Goal: Transaction & Acquisition: Purchase product/service

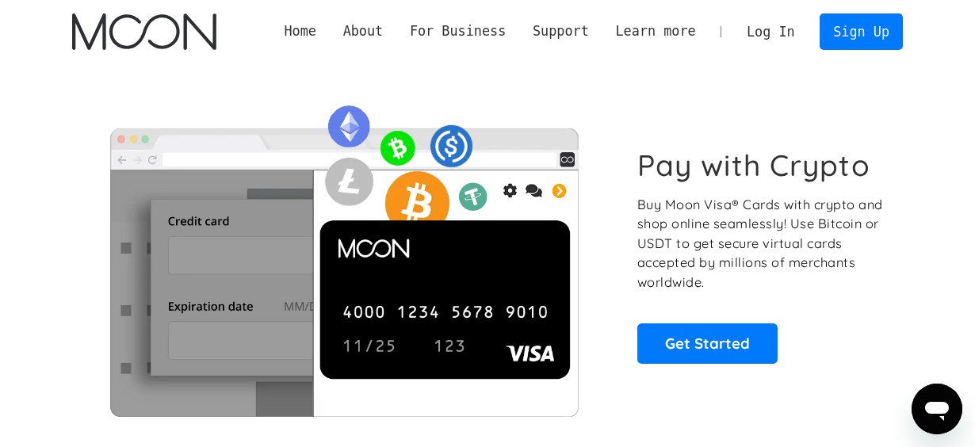
click at [773, 37] on link "Log In" at bounding box center [770, 31] width 74 height 35
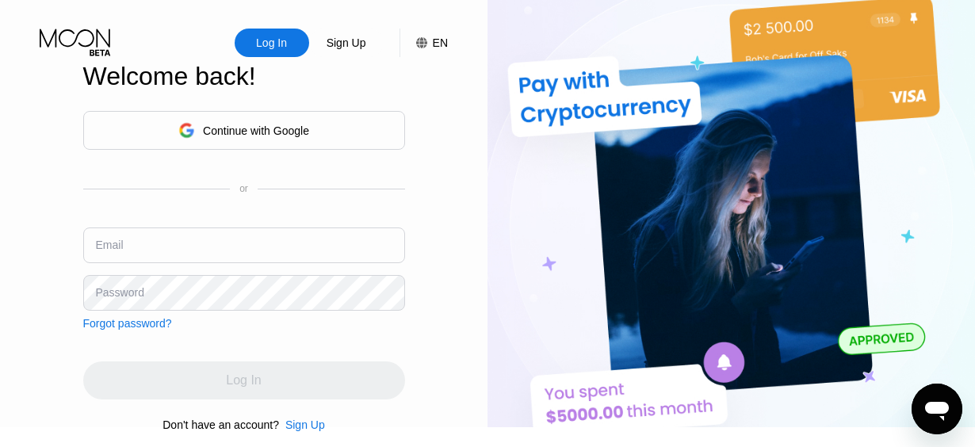
click at [904, 179] on img at bounding box center [730, 213] width 487 height 427
click at [170, 263] on input "text" at bounding box center [244, 245] width 322 height 36
paste input "eu2bq8ivgc3"
type input "[EMAIL_ADDRESS][DOMAIN_NAME]"
click at [942, 216] on img at bounding box center [730, 213] width 487 height 427
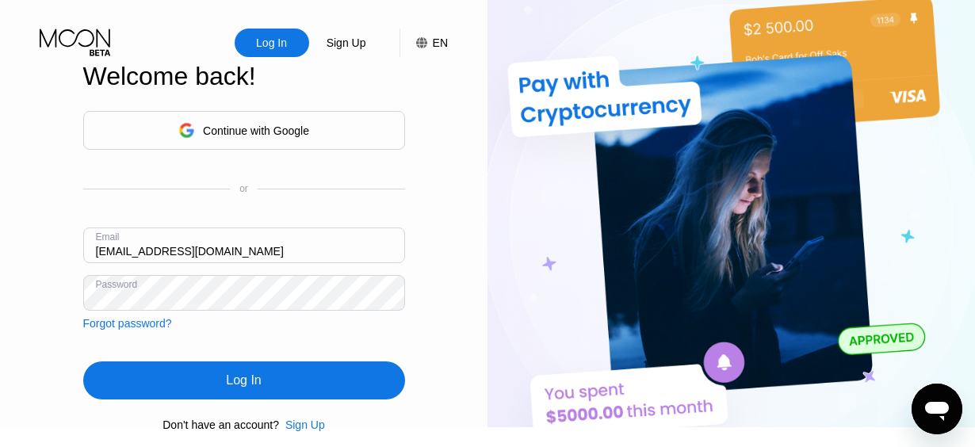
click at [241, 388] on div "Log In" at bounding box center [243, 380] width 35 height 16
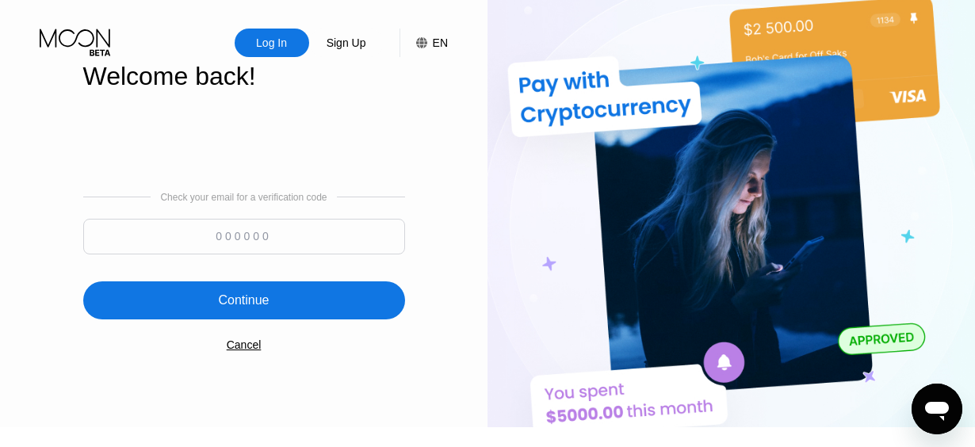
drag, startPoint x: 952, startPoint y: 128, endPoint x: 904, endPoint y: 124, distance: 47.7
click at [952, 128] on img at bounding box center [730, 213] width 487 height 427
click at [267, 243] on input at bounding box center [244, 237] width 322 height 36
paste input "104526"
type input "104526"
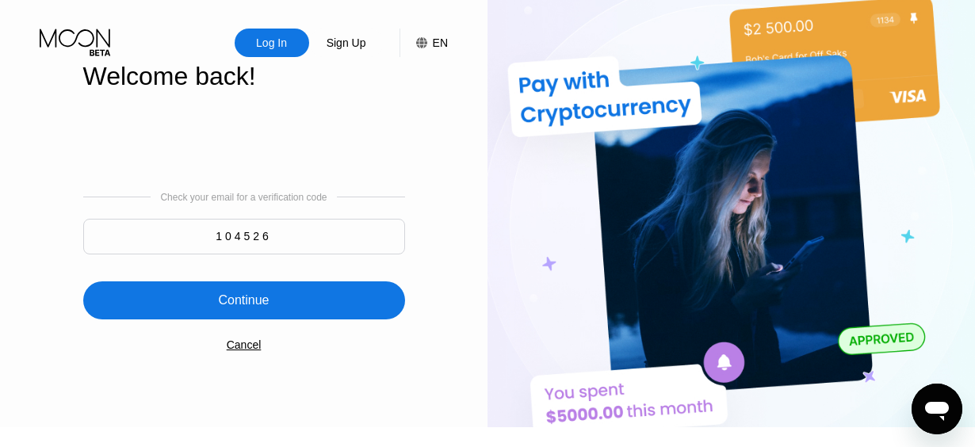
click at [250, 308] on div "Continue" at bounding box center [243, 300] width 51 height 16
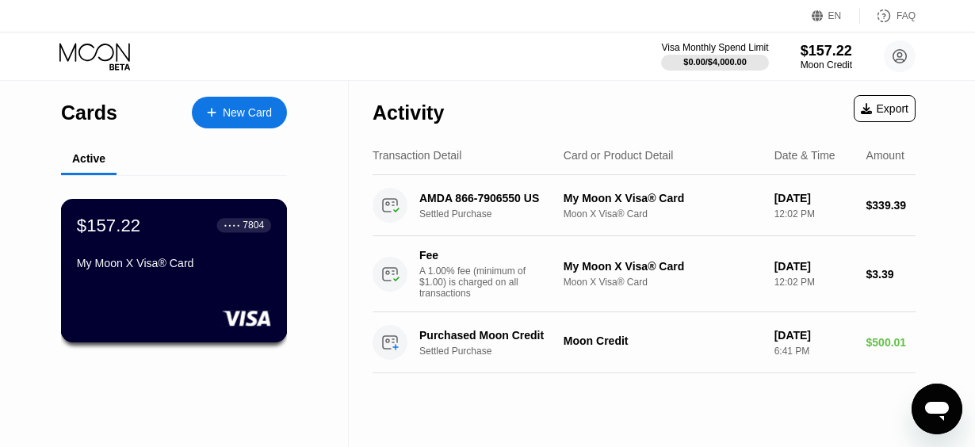
click at [197, 269] on div "My Moon X Visa® Card" at bounding box center [174, 263] width 194 height 13
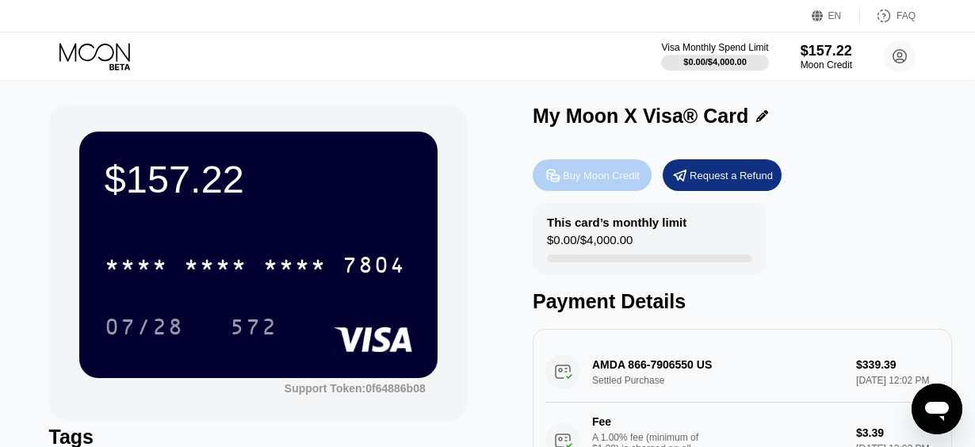
click at [614, 173] on div "Buy Moon Credit" at bounding box center [601, 175] width 77 height 13
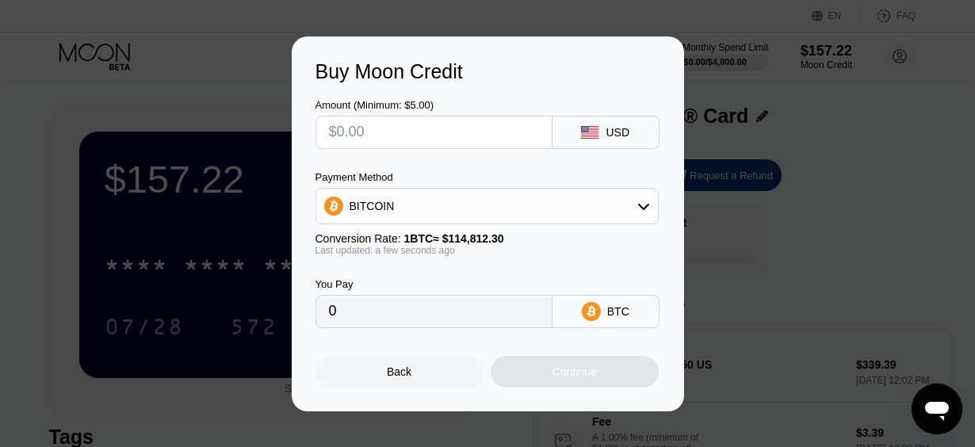
click at [447, 132] on input "text" at bounding box center [434, 132] width 210 height 32
type input "$4"
type input "0.00003484"
type input "$40"
type input "0.00034840"
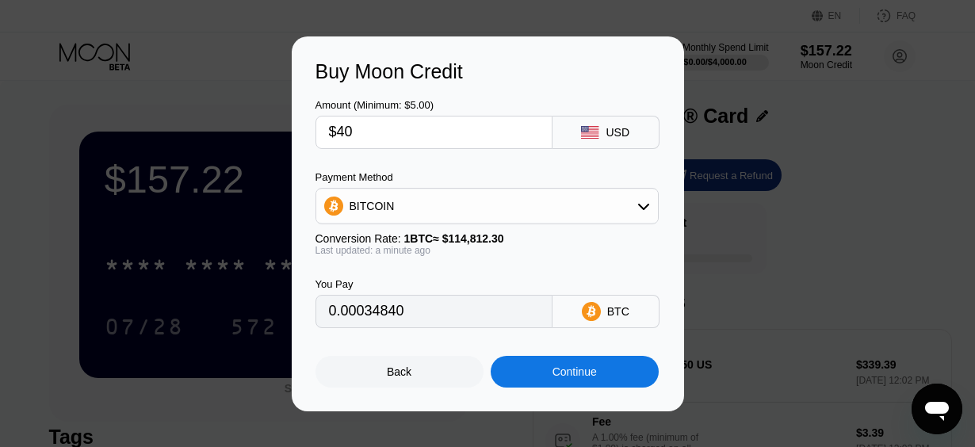
type input "$400"
type input "0.00348395"
type input "$400"
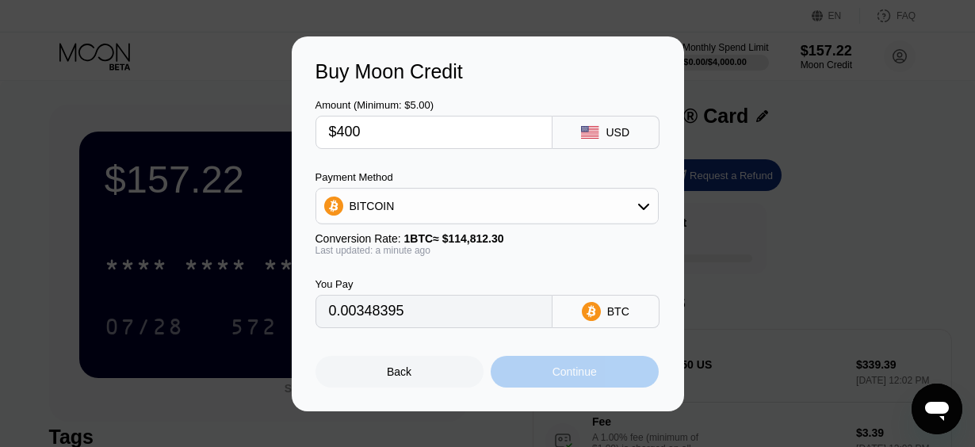
click at [567, 387] on div "Continue" at bounding box center [575, 372] width 168 height 32
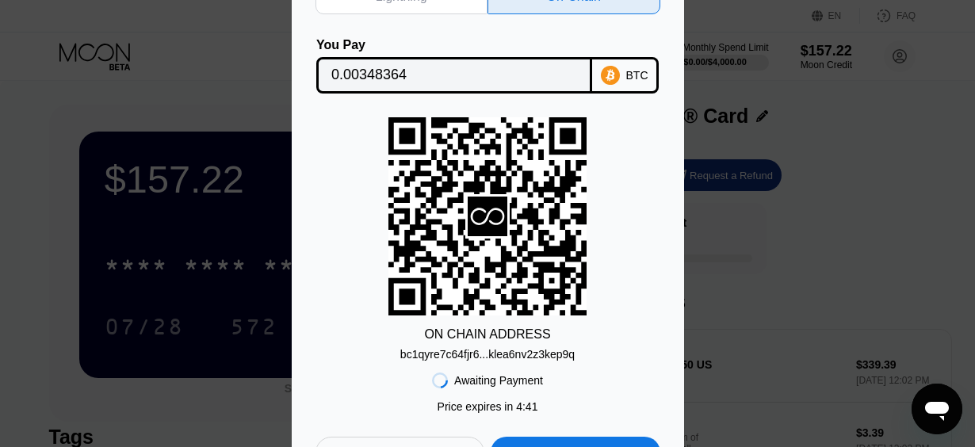
scroll to position [238, 0]
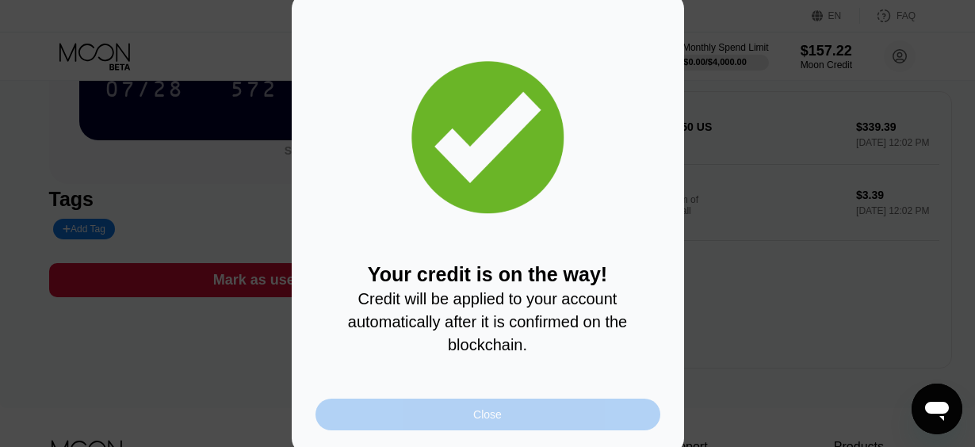
click at [479, 418] on div "Close" at bounding box center [487, 414] width 29 height 13
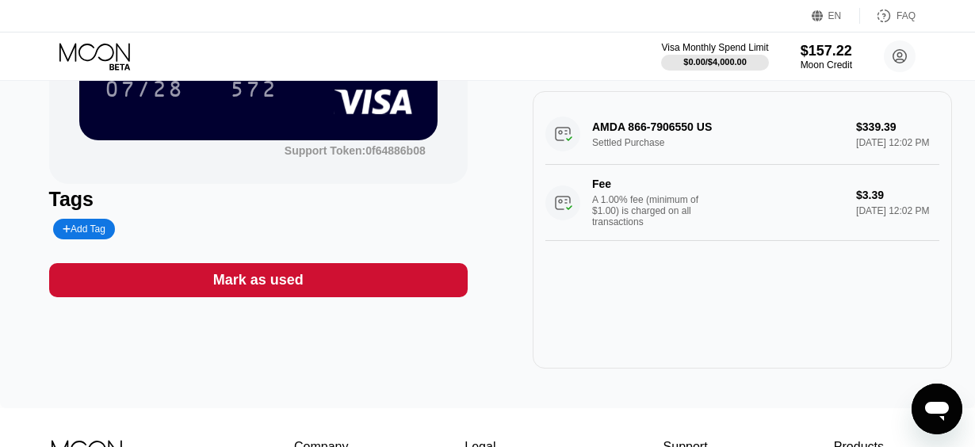
scroll to position [0, 0]
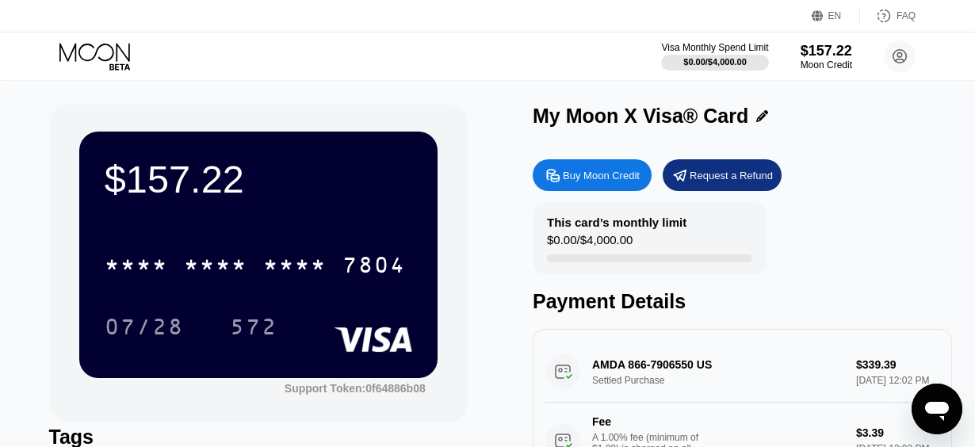
click at [258, 296] on div "* * * * * * * * * * * * 7804 07/28 572" at bounding box center [258, 280] width 307 height 94
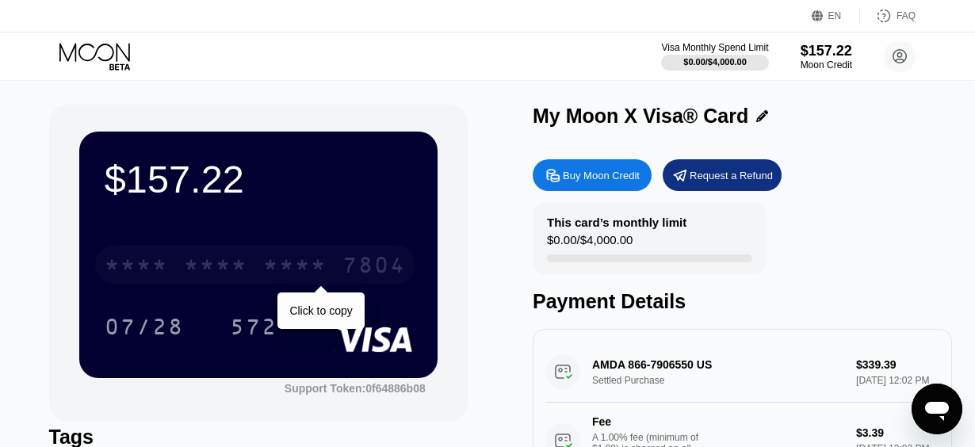
click at [265, 277] on div "* * * *" at bounding box center [294, 266] width 63 height 25
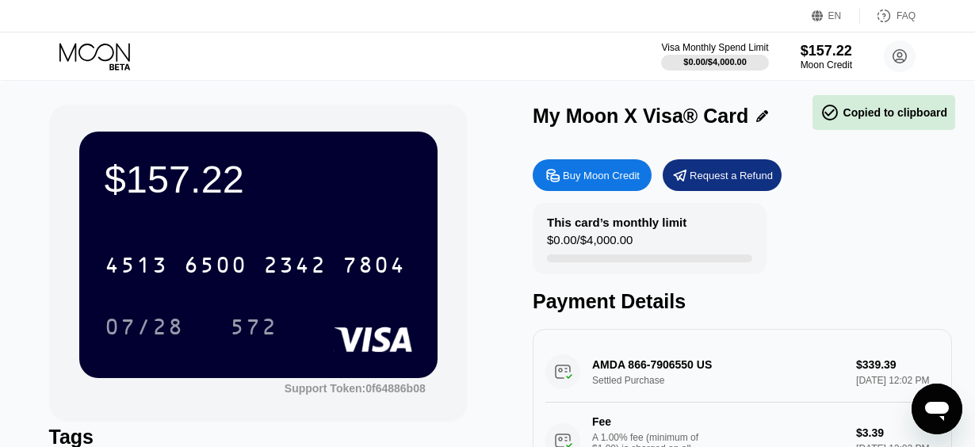
click at [324, 305] on div "4513 6500 2342 7804 07/28 572" at bounding box center [258, 280] width 307 height 94
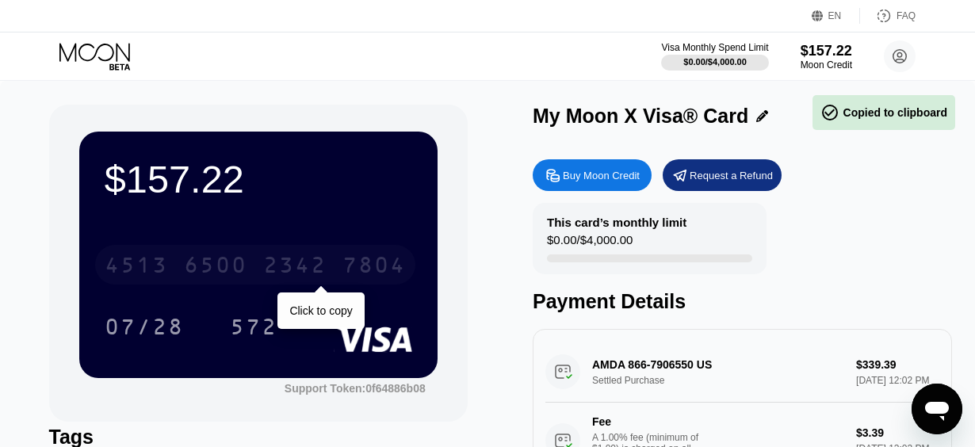
click at [342, 269] on div "4513 6500 2342 7804" at bounding box center [255, 265] width 320 height 40
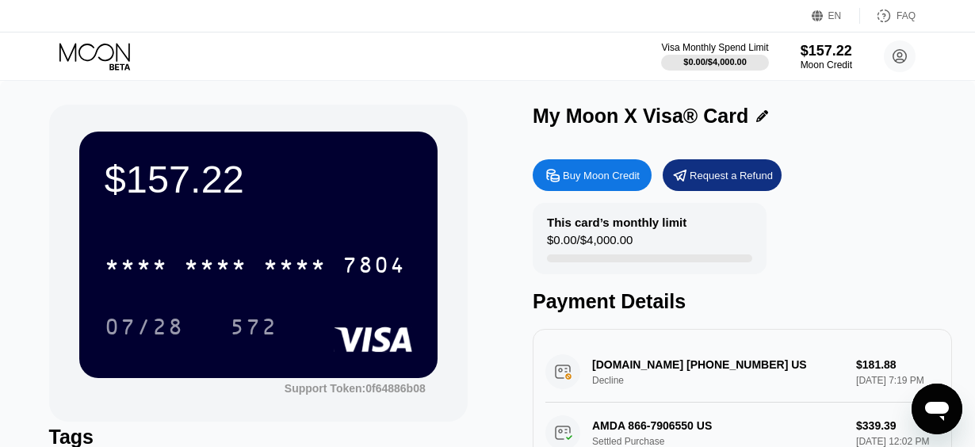
scroll to position [79, 0]
click at [858, 67] on div "Visa Monthly Spend Limit $0.00 / $4,000.00 $157.22 Moon Credit [EMAIL_ADDRESS][…" at bounding box center [788, 56] width 254 height 32
click at [812, 59] on div "$157.22" at bounding box center [826, 50] width 53 height 17
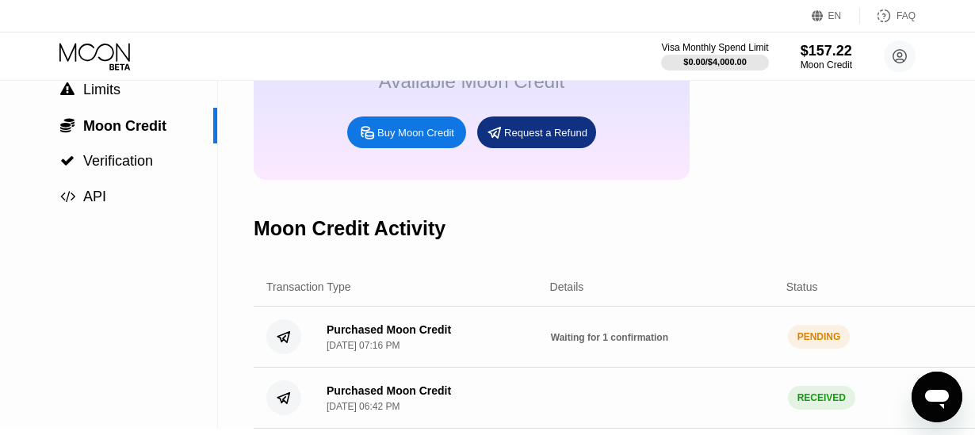
scroll to position [238, 0]
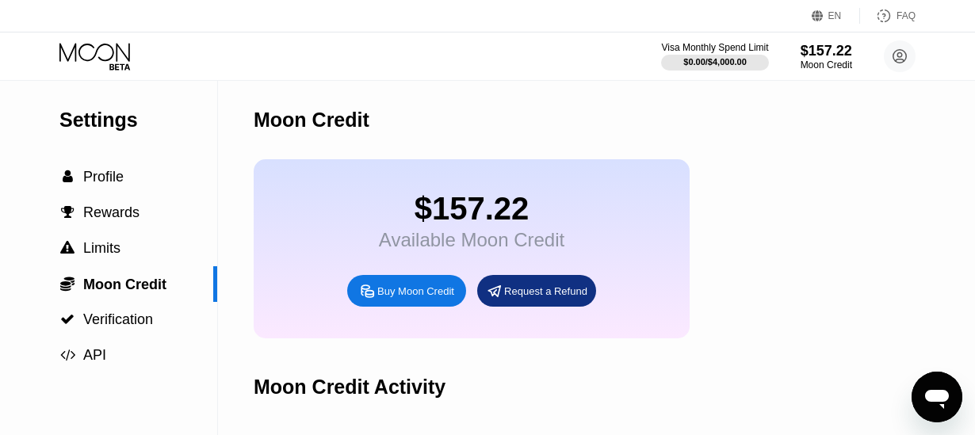
scroll to position [158, 0]
click at [840, 55] on div "$373.53" at bounding box center [826, 50] width 53 height 17
click at [718, 63] on div "$181.88 / $4,000.00" at bounding box center [715, 62] width 74 height 10
